Goal: Transaction & Acquisition: Purchase product/service

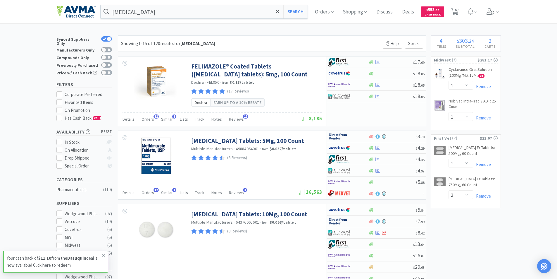
select select "1"
select select "2"
click at [158, 12] on input "[MEDICAL_DATA]" at bounding box center [204, 11] width 207 height 13
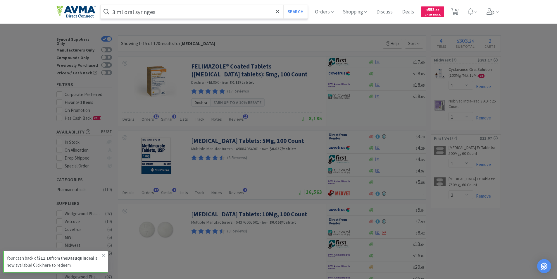
type input "3 ml oral syringes"
click at [283, 5] on button "Search" at bounding box center [295, 11] width 24 height 13
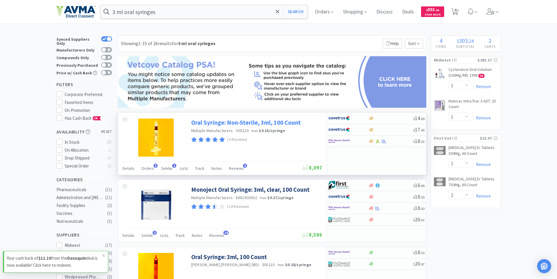
click at [202, 123] on link "Oral Syringe: Non-Sterile, 3ml, 100 Count" at bounding box center [246, 122] width 110 height 8
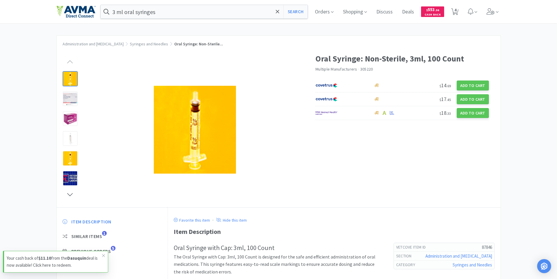
select select "1"
select select "2"
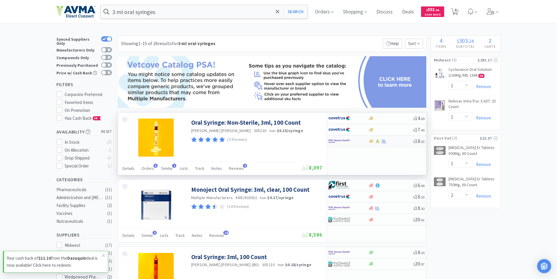
click at [335, 141] on img at bounding box center [339, 141] width 22 height 9
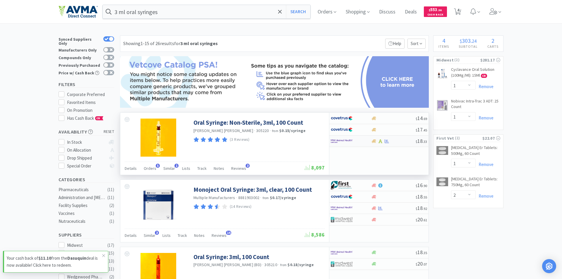
select select "1"
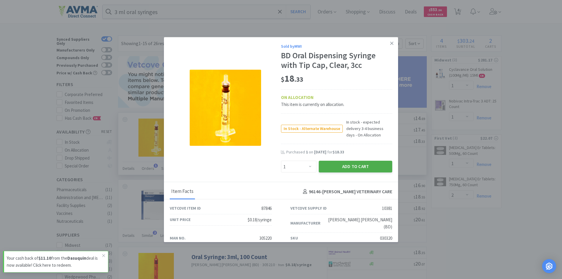
click at [339, 166] on button "Add to Cart" at bounding box center [354, 167] width 73 height 12
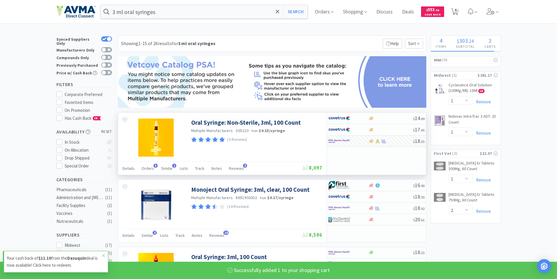
select select "1"
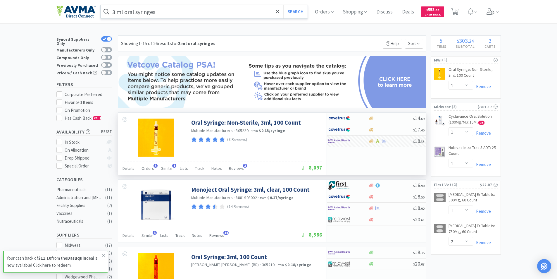
click at [161, 14] on input "3 ml oral syringes" at bounding box center [204, 11] width 207 height 13
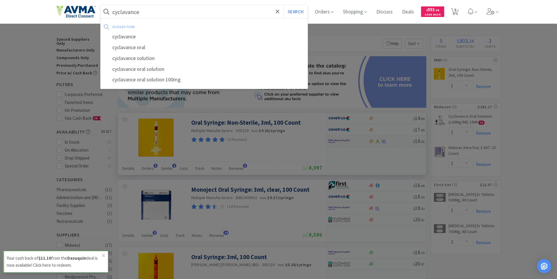
click at [283, 5] on button "Search" at bounding box center [295, 11] width 24 height 13
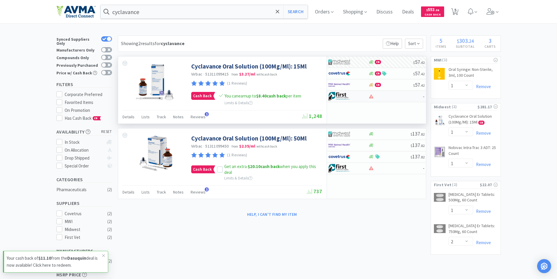
click at [338, 94] on img at bounding box center [339, 96] width 22 height 9
click at [152, 13] on input "cyclavance" at bounding box center [204, 11] width 207 height 13
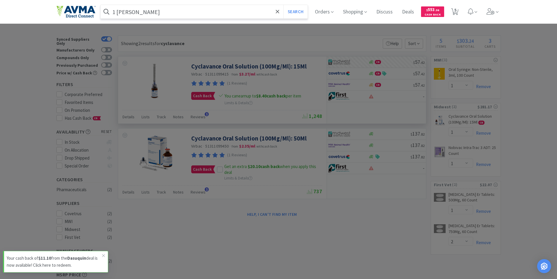
type input "1 [PERSON_NAME]"
click at [283, 5] on button "Search" at bounding box center [295, 11] width 24 height 13
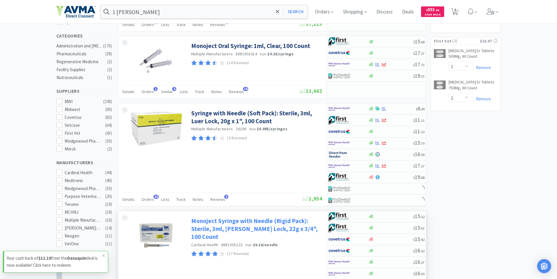
scroll to position [146, 0]
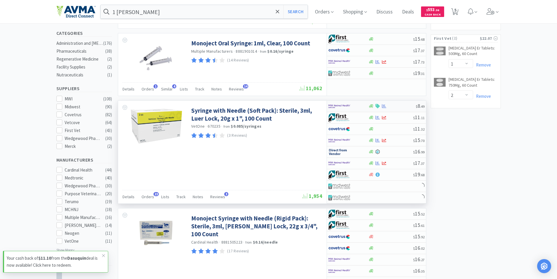
click at [335, 105] on img at bounding box center [339, 106] width 22 height 9
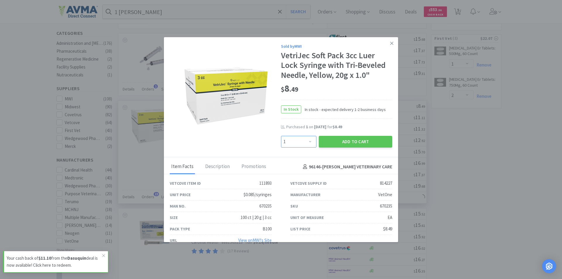
click at [307, 140] on select "Enter Quantity 1 2 3 4 5 6 7 8 9 10 11 12 13 14 15 16 17 18 19 20 Enter Quantity" at bounding box center [298, 142] width 35 height 12
select select "2"
click at [281, 136] on select "Enter Quantity 1 2 3 4 5 6 7 8 9 10 11 12 13 14 15 16 17 18 19 20 Enter Quantity" at bounding box center [298, 142] width 35 height 12
drag, startPoint x: 377, startPoint y: 43, endPoint x: 331, endPoint y: 73, distance: 55.1
click at [310, 50] on div "Sold by MWI VetriJec Soft Pack 3cc Luer Lock Syringe with Tri-Beveled Needle, Y…" at bounding box center [336, 95] width 111 height 104
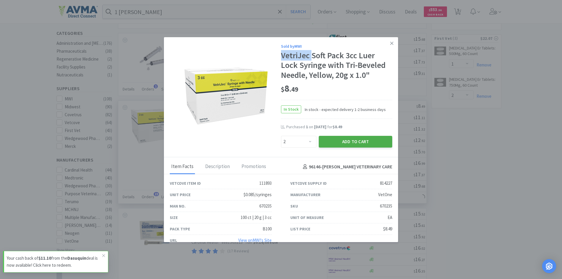
click at [348, 140] on button "Add to Cart" at bounding box center [354, 142] width 73 height 12
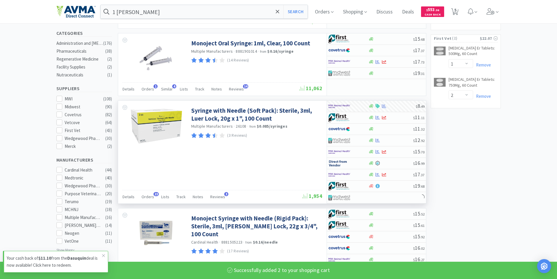
select select "2"
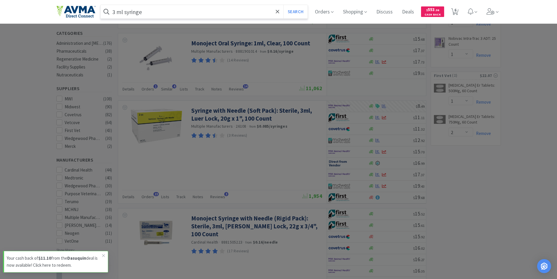
type input "3 ml syringe"
click at [283, 5] on button "Search" at bounding box center [295, 11] width 24 height 13
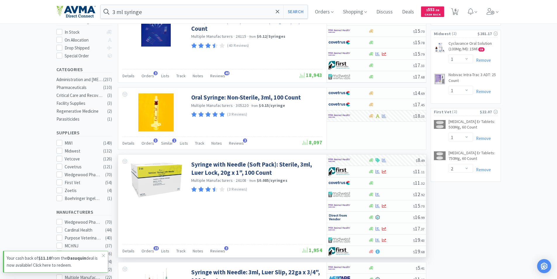
scroll to position [146, 0]
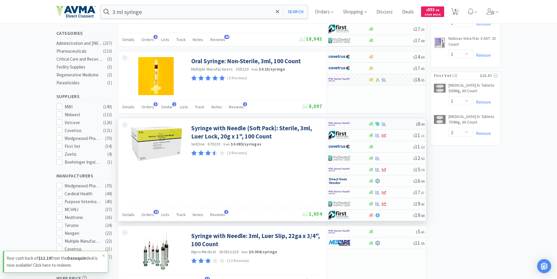
click at [338, 124] on img at bounding box center [339, 123] width 22 height 9
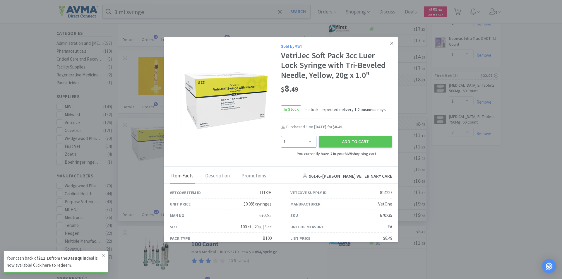
click at [308, 142] on select "Enter Quantity 1 2 3 4 5 6 7 8 9 10 11 12 13 14 15 16 17 18 19 20 Enter Quantity" at bounding box center [298, 142] width 35 height 12
select select "2"
click at [281, 136] on select "Enter Quantity 1 2 3 4 5 6 7 8 9 10 11 12 13 14 15 16 17 18 19 20 Enter Quantity" at bounding box center [298, 142] width 35 height 12
click at [349, 138] on button "Add to Cart" at bounding box center [354, 142] width 73 height 12
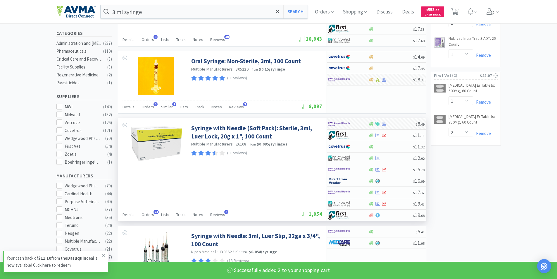
select select "4"
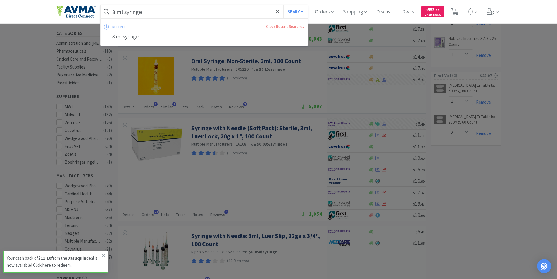
click at [152, 12] on input "3 ml syringe" at bounding box center [204, 11] width 207 height 13
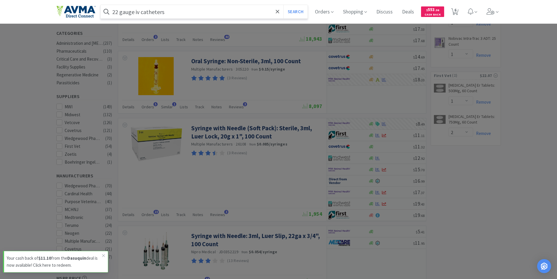
type input "22 gauge iv catheters"
click at [283, 5] on button "Search" at bounding box center [295, 11] width 24 height 13
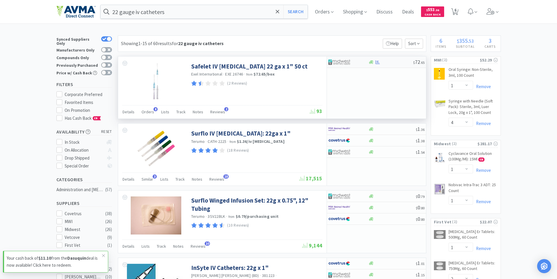
click at [333, 65] on img at bounding box center [339, 62] width 22 height 9
select select "1"
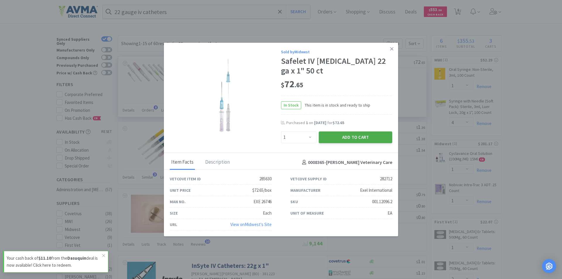
click at [344, 137] on button "Add to Cart" at bounding box center [354, 137] width 73 height 12
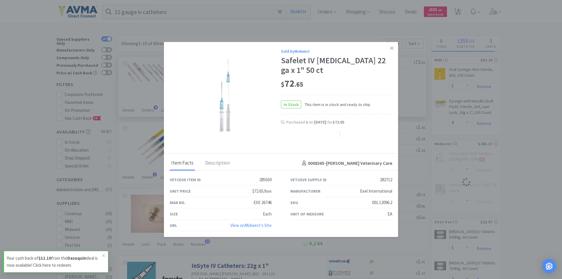
select select "1"
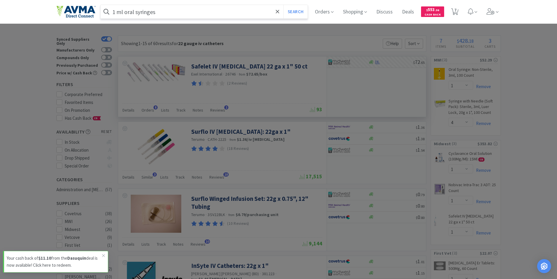
type input "1 ml oral syringes"
click at [283, 5] on button "Search" at bounding box center [295, 11] width 24 height 13
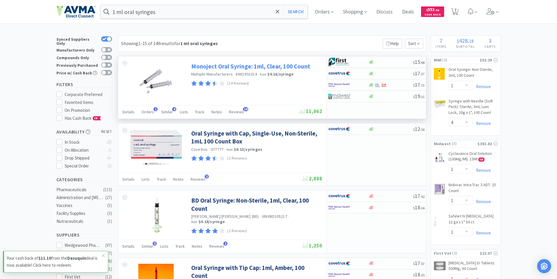
click at [215, 67] on link "Monoject Oral Syringe: 1ml, Clear, 100 Count" at bounding box center [250, 66] width 119 height 8
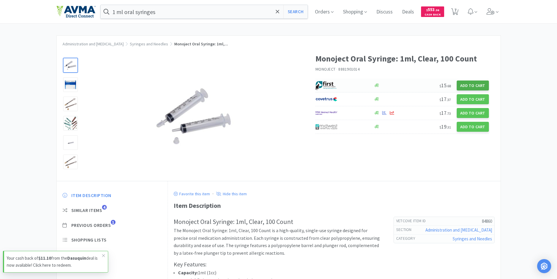
click at [473, 83] on button "Add to Cart" at bounding box center [473, 85] width 32 height 10
select select "1"
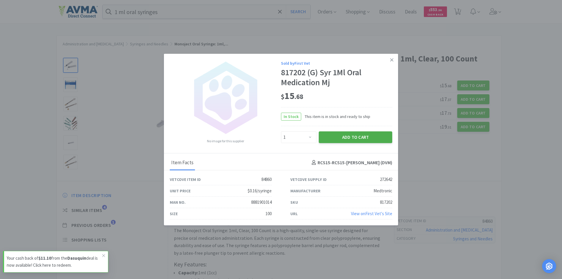
click at [347, 137] on button "Add to Cart" at bounding box center [354, 137] width 73 height 12
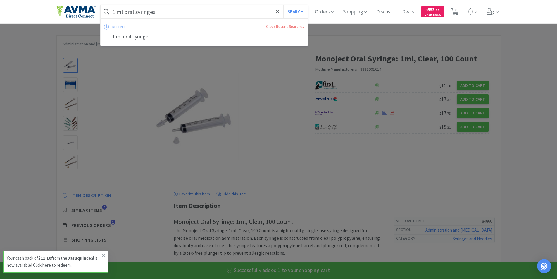
click at [163, 14] on input "1 ml oral syringes" at bounding box center [204, 11] width 207 height 13
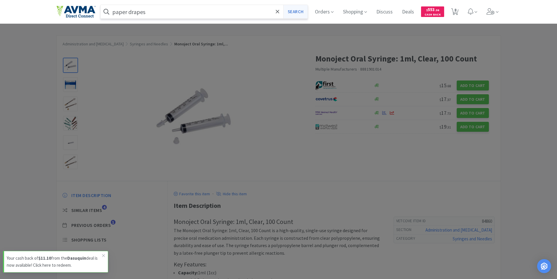
type input "paper drapes"
click at [295, 11] on button "Search" at bounding box center [295, 11] width 24 height 13
select select "1"
select select "4"
select select "1"
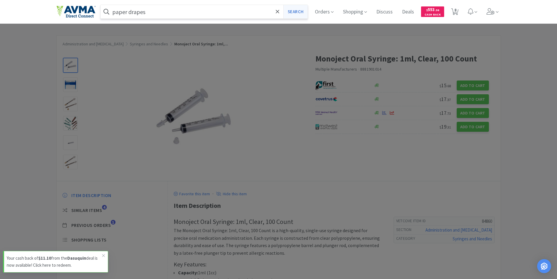
select select "1"
select select "2"
select select "1"
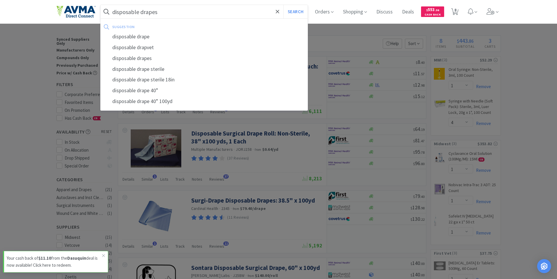
type input "disposable drapes"
click at [283, 5] on button "Search" at bounding box center [295, 11] width 24 height 13
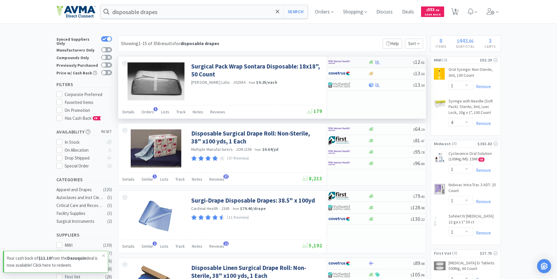
click at [339, 61] on img at bounding box center [339, 62] width 22 height 9
select select "1"
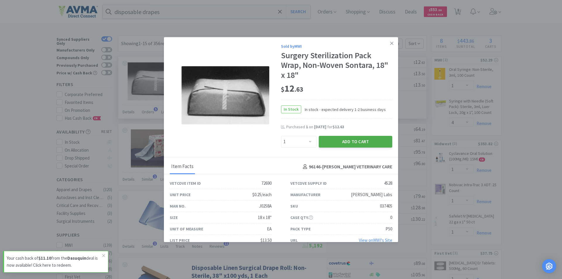
click at [348, 142] on button "Add to Cart" at bounding box center [354, 142] width 73 height 12
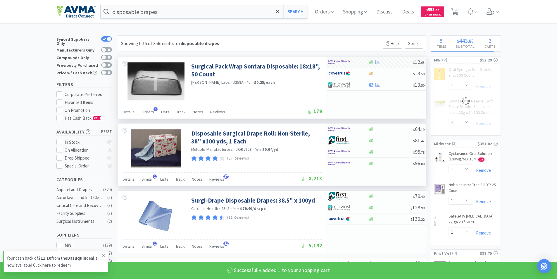
select select "1"
select select "4"
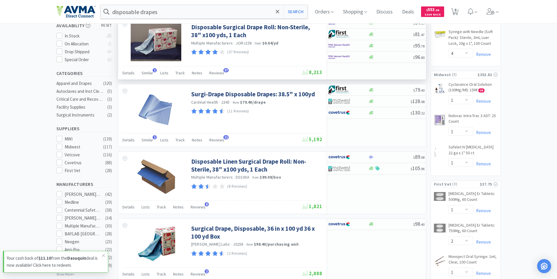
scroll to position [117, 0]
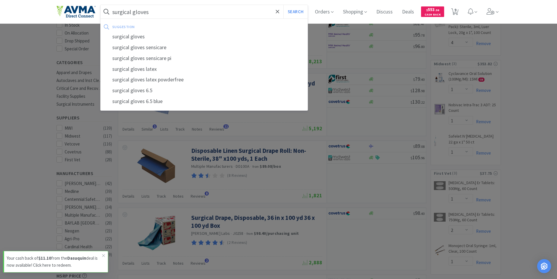
type input "surgical gloves"
click at [283, 5] on button "Search" at bounding box center [295, 11] width 24 height 13
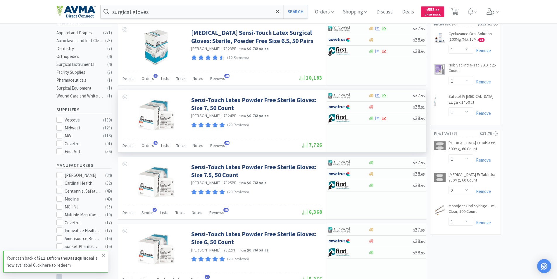
scroll to position [146, 0]
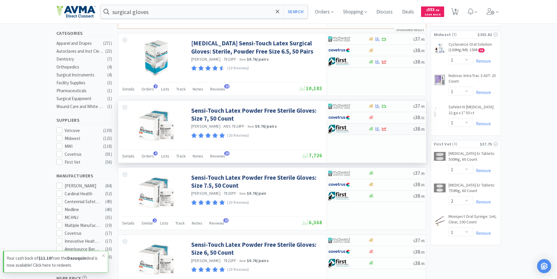
click at [340, 127] on img at bounding box center [339, 129] width 22 height 9
select select "1"
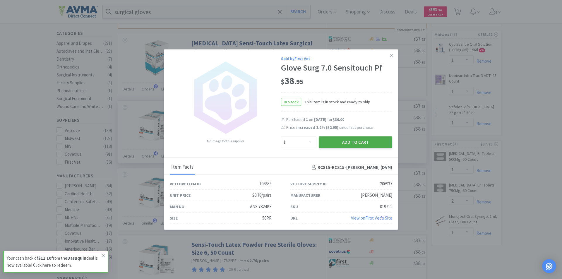
click at [348, 141] on button "Add to Cart" at bounding box center [354, 142] width 73 height 12
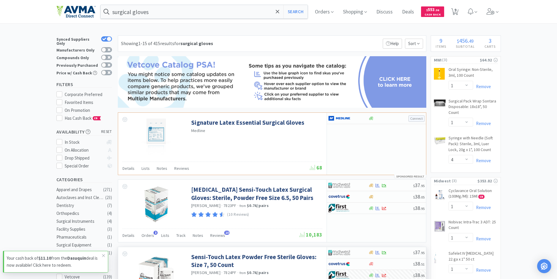
scroll to position [88, 0]
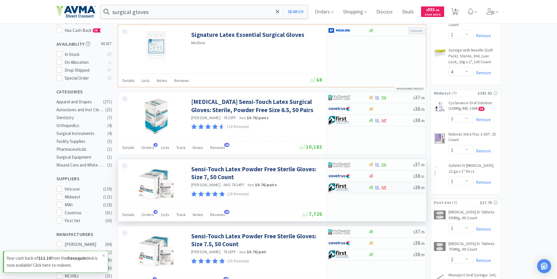
click at [333, 185] on img at bounding box center [339, 187] width 22 height 9
select select "1"
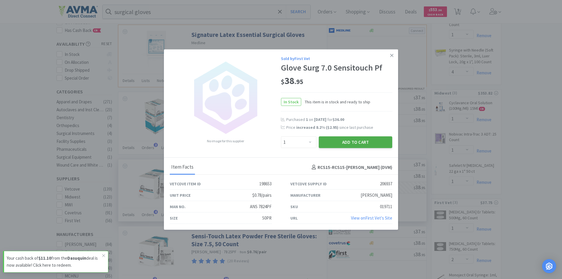
click at [343, 142] on button "Add to Cart" at bounding box center [354, 142] width 73 height 12
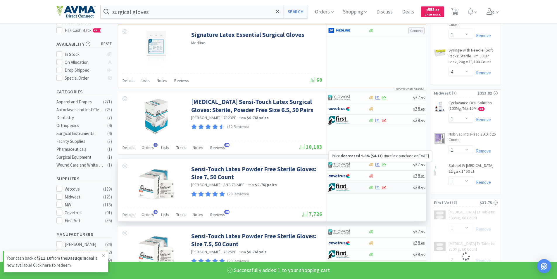
select select "2"
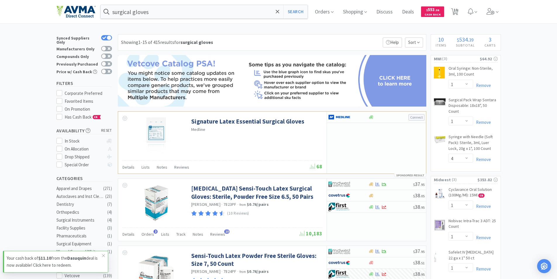
scroll to position [0, 0]
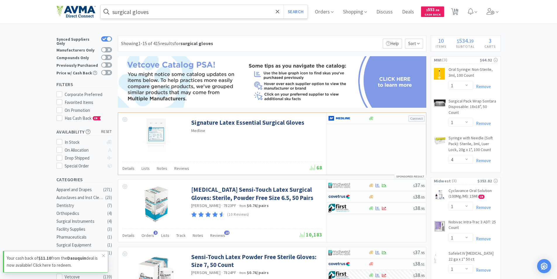
click at [169, 14] on input "surgical gloves" at bounding box center [204, 11] width 207 height 13
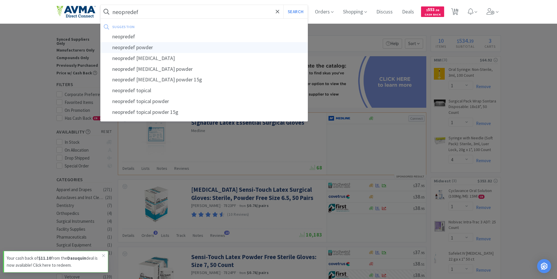
click at [144, 47] on div "neopredef powder" at bounding box center [204, 47] width 207 height 11
type input "neopredef powder"
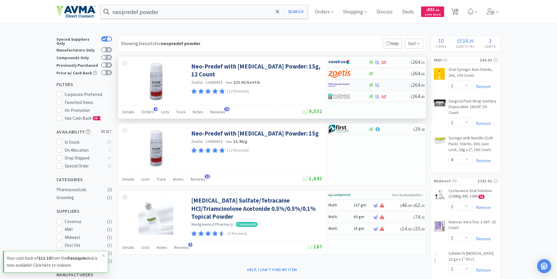
click at [338, 84] on img at bounding box center [339, 84] width 22 height 9
select select "1"
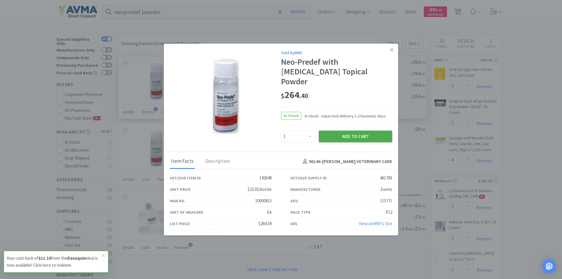
click at [347, 131] on button "Add to Cart" at bounding box center [354, 136] width 73 height 12
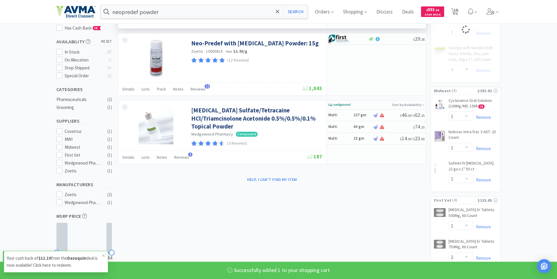
scroll to position [146, 0]
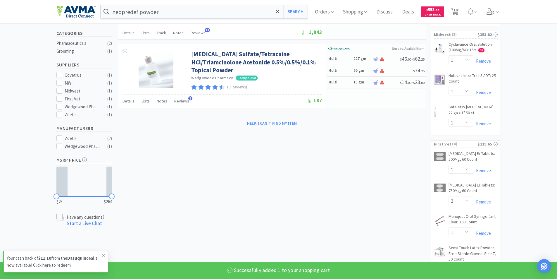
select select "1"
select select "4"
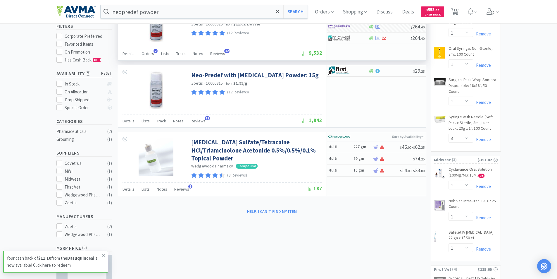
scroll to position [0, 0]
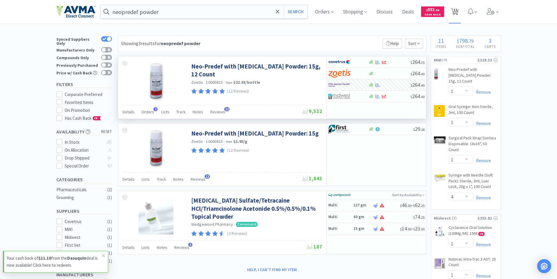
drag, startPoint x: 457, startPoint y: 9, endPoint x: 454, endPoint y: 13, distance: 5.6
click at [457, 9] on span "11" at bounding box center [456, 9] width 4 height 23
select select "1"
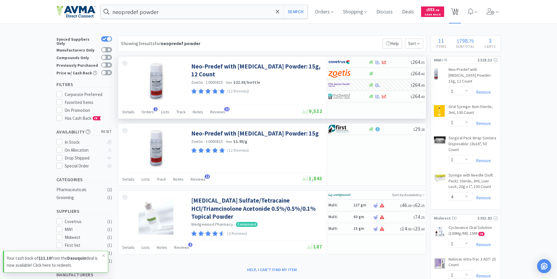
select select "4"
select select "1"
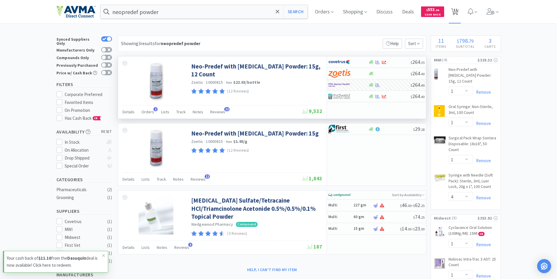
select select "2"
select select "1"
select select "2"
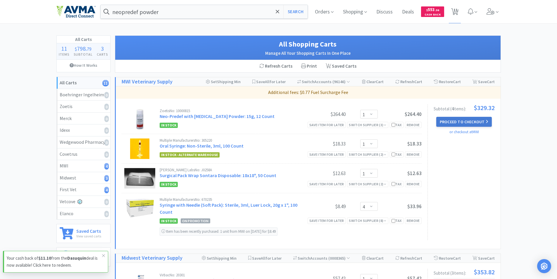
click at [464, 120] on button "Proceed to Checkout" at bounding box center [464, 122] width 56 height 10
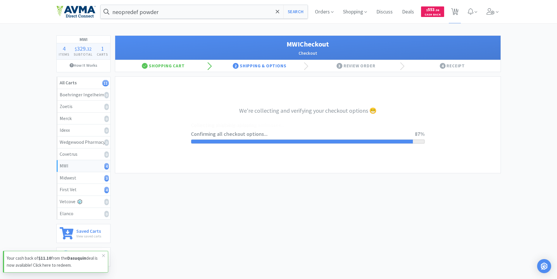
select select "STD_"
select select "SPS"
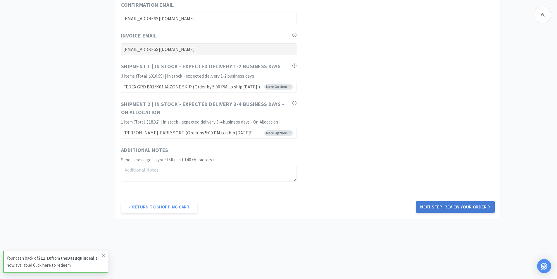
click at [456, 205] on button "Next Step: Review Your Order" at bounding box center [455, 207] width 78 height 12
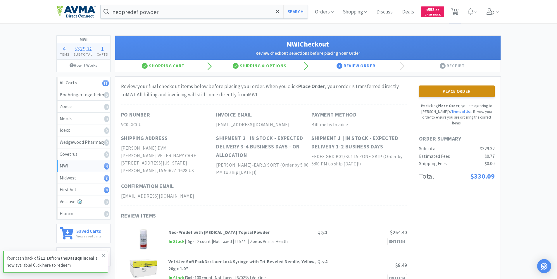
click at [453, 90] on button "Place Order" at bounding box center [457, 91] width 76 height 12
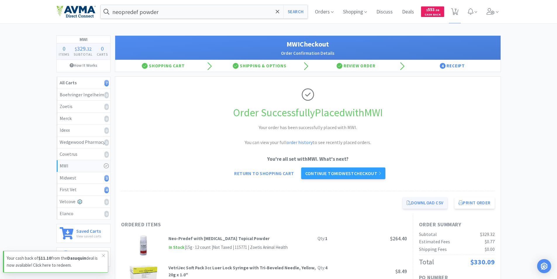
scroll to position [58, 0]
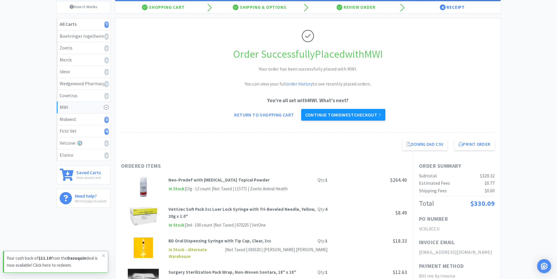
click at [337, 115] on link "Continue to Midwest checkout" at bounding box center [343, 115] width 84 height 12
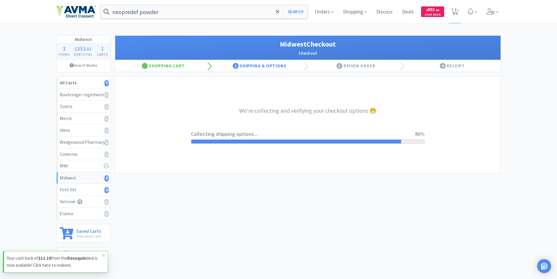
select select "0"
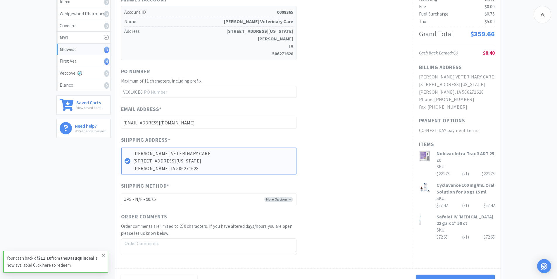
scroll to position [202, 0]
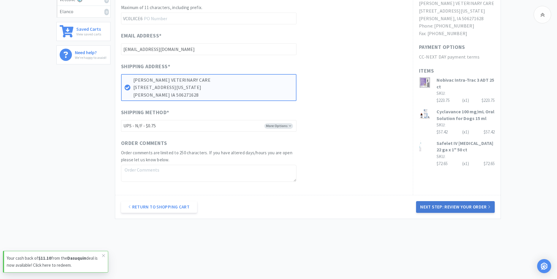
click at [452, 206] on button "Next Step: Review Your Order" at bounding box center [455, 207] width 78 height 12
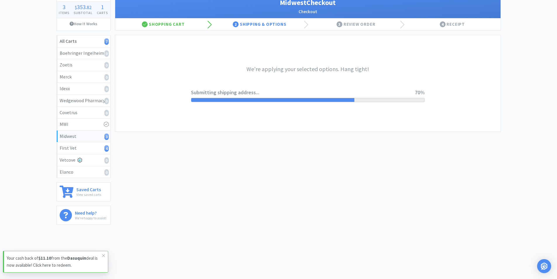
scroll to position [0, 0]
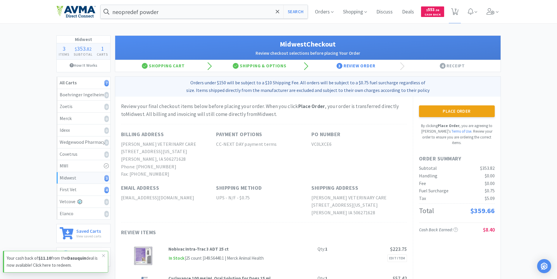
click at [451, 111] on button "Place Order" at bounding box center [457, 111] width 76 height 12
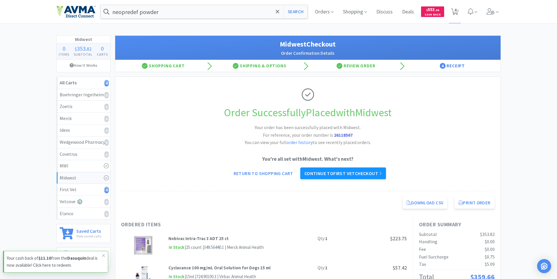
click at [337, 173] on link "Continue to First Vet checkout" at bounding box center [343, 173] width 86 height 12
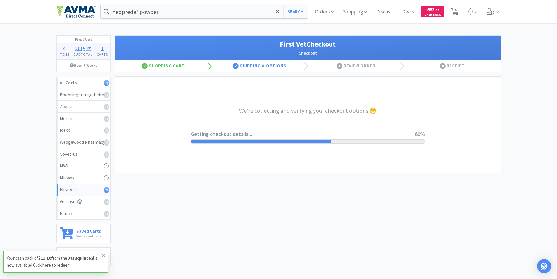
select select "802A6892-9101-4592-BF3C-6D44D82EB8EC"
select select "FIS"
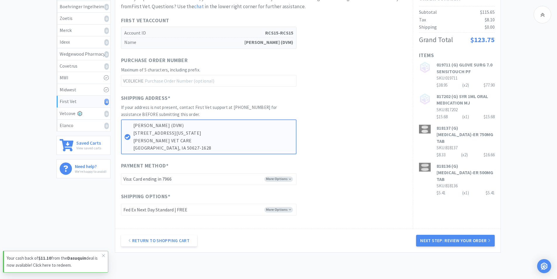
scroll to position [122, 0]
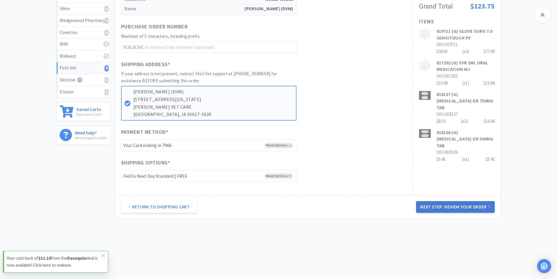
click at [452, 207] on button "Next Step: Review Your Order" at bounding box center [455, 207] width 78 height 12
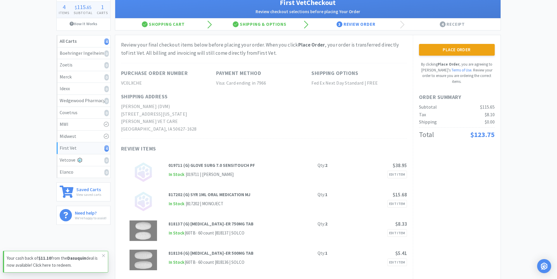
scroll to position [0, 0]
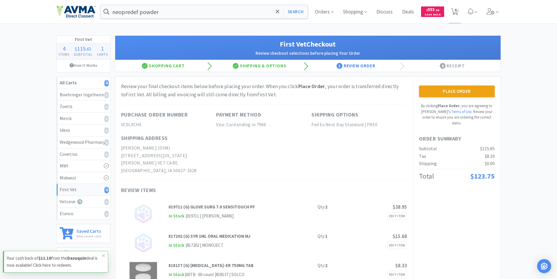
click at [453, 89] on button "Place Order" at bounding box center [457, 91] width 76 height 12
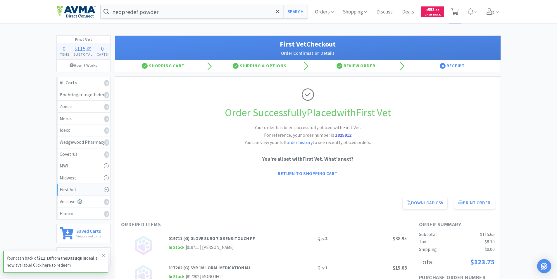
click at [456, 11] on icon at bounding box center [454, 11] width 7 height 6
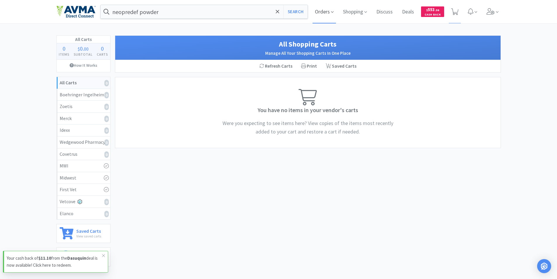
click at [319, 13] on span "Orders" at bounding box center [324, 11] width 23 height 23
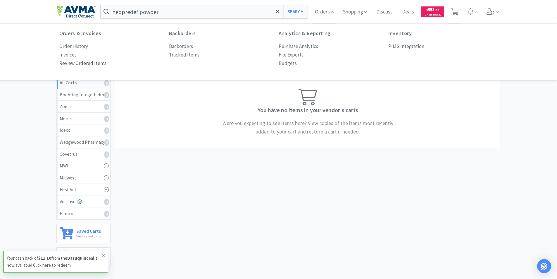
drag, startPoint x: 66, startPoint y: 47, endPoint x: 85, endPoint y: 62, distance: 24.3
click at [66, 46] on p "Order History" at bounding box center [73, 46] width 29 height 8
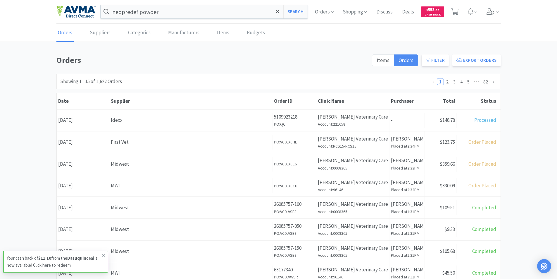
click at [80, 120] on div "Date [DATE]" at bounding box center [83, 120] width 53 height 15
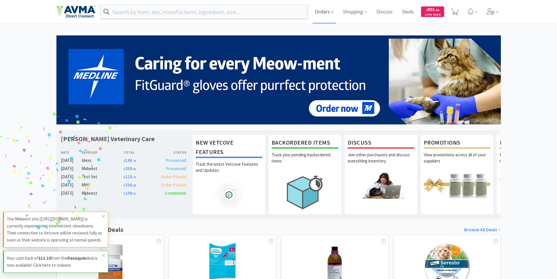
click at [321, 10] on span "Orders" at bounding box center [324, 11] width 23 height 23
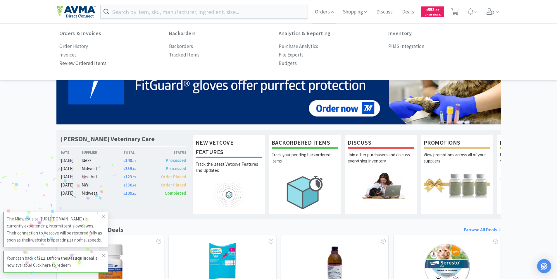
click at [68, 44] on p "Order History" at bounding box center [73, 46] width 29 height 8
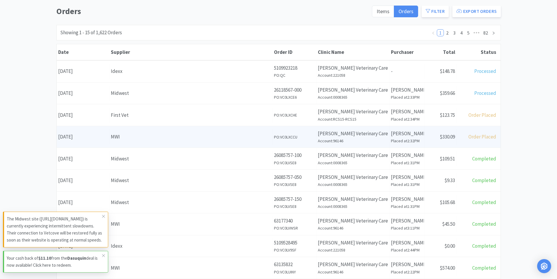
scroll to position [58, 0]
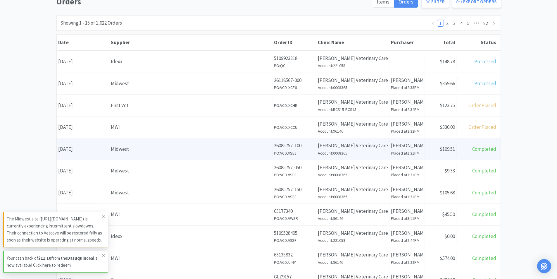
click at [80, 149] on div "Date August 14th, 2025" at bounding box center [83, 149] width 53 height 15
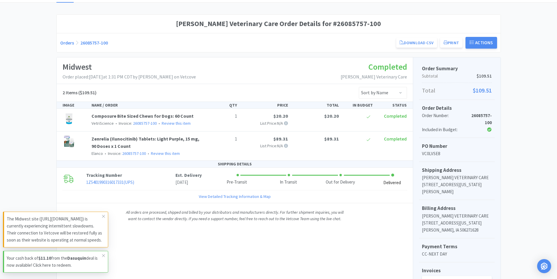
scroll to position [29, 0]
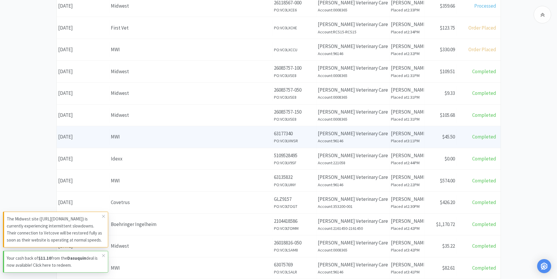
scroll to position [146, 0]
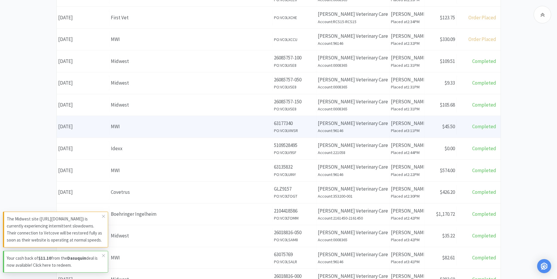
click at [85, 125] on div "Date August 14th, 2025" at bounding box center [83, 126] width 53 height 15
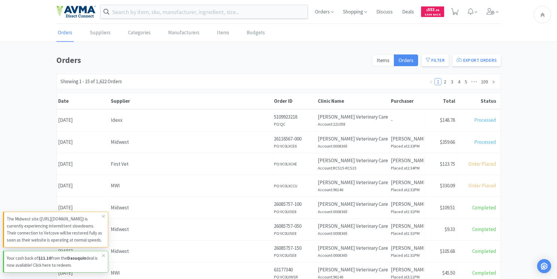
scroll to position [146, 0]
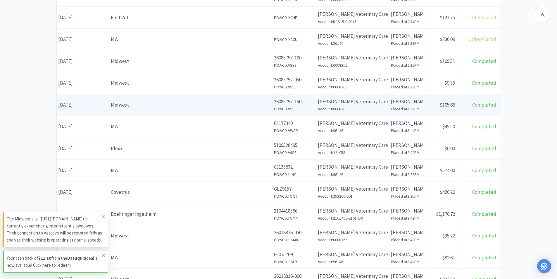
click at [78, 104] on div "Date August 14th, 2025" at bounding box center [83, 104] width 53 height 15
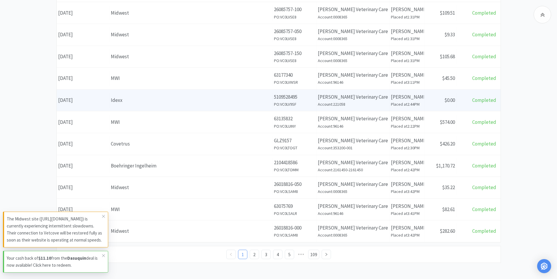
scroll to position [196, 0]
click at [81, 97] on div "Date August 13th, 2025" at bounding box center [83, 98] width 53 height 15
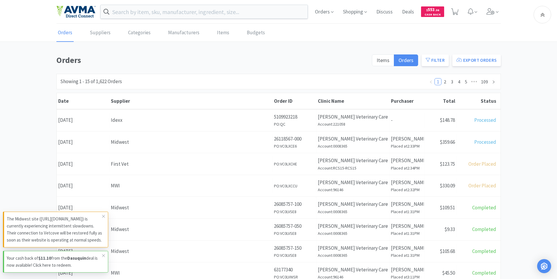
scroll to position [196, 0]
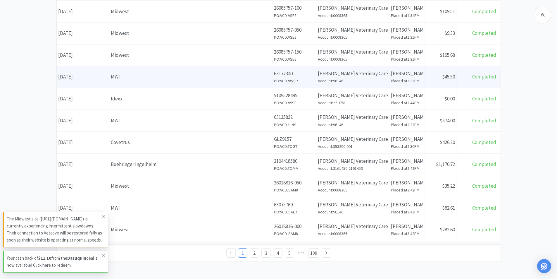
click at [75, 76] on div "Date August 14th, 2025" at bounding box center [83, 76] width 53 height 15
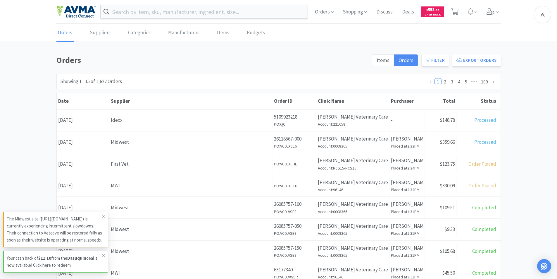
scroll to position [196, 0]
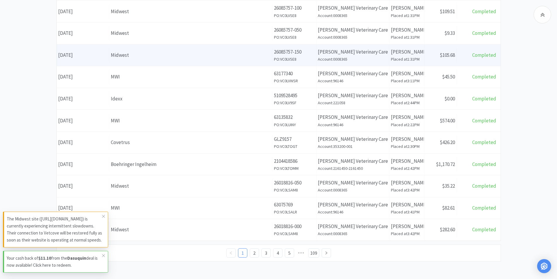
click at [76, 55] on div "Date August 14th, 2025" at bounding box center [83, 55] width 53 height 15
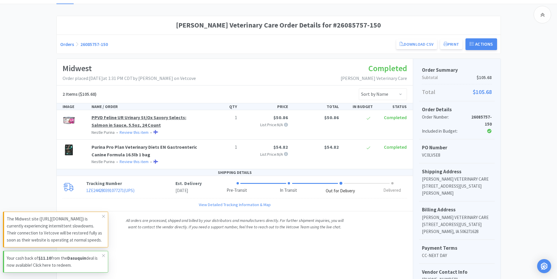
scroll to position [88, 0]
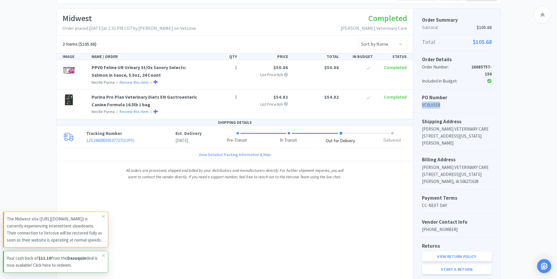
drag, startPoint x: 439, startPoint y: 104, endPoint x: 421, endPoint y: 103, distance: 18.5
click at [421, 103] on div "PO Number VC0LVSE8" at bounding box center [457, 101] width 76 height 24
copy p "VC0LVSE8"
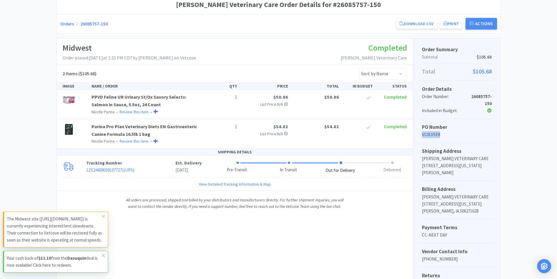
scroll to position [58, 0]
click at [261, 241] on div "Midwest Order placed: August 14th, 2025 at 1:31 PM CDT by Michelle Lovin-Budweg…" at bounding box center [235, 176] width 356 height 276
